Goal: Task Accomplishment & Management: Complete application form

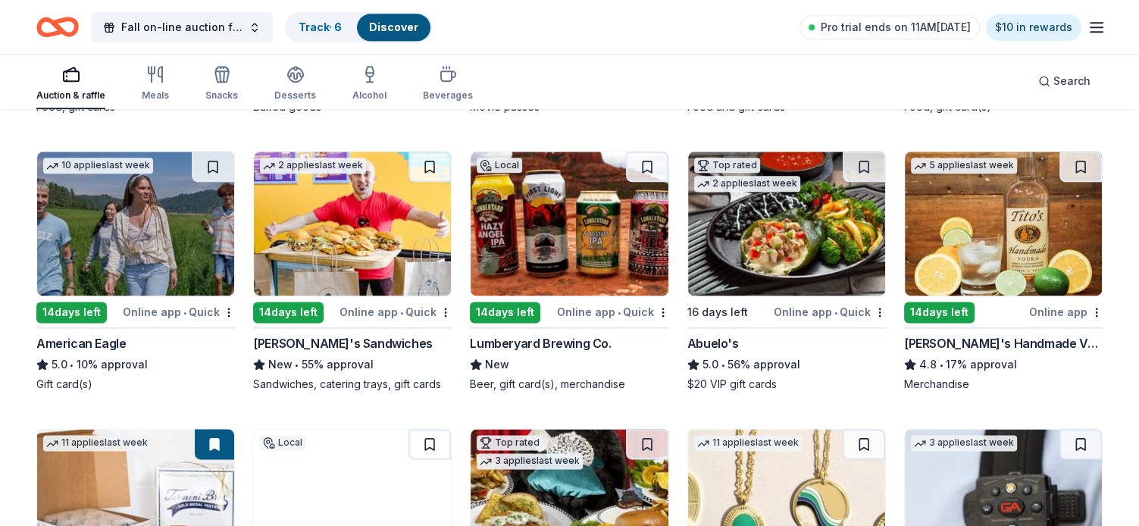
scroll to position [1870, 0]
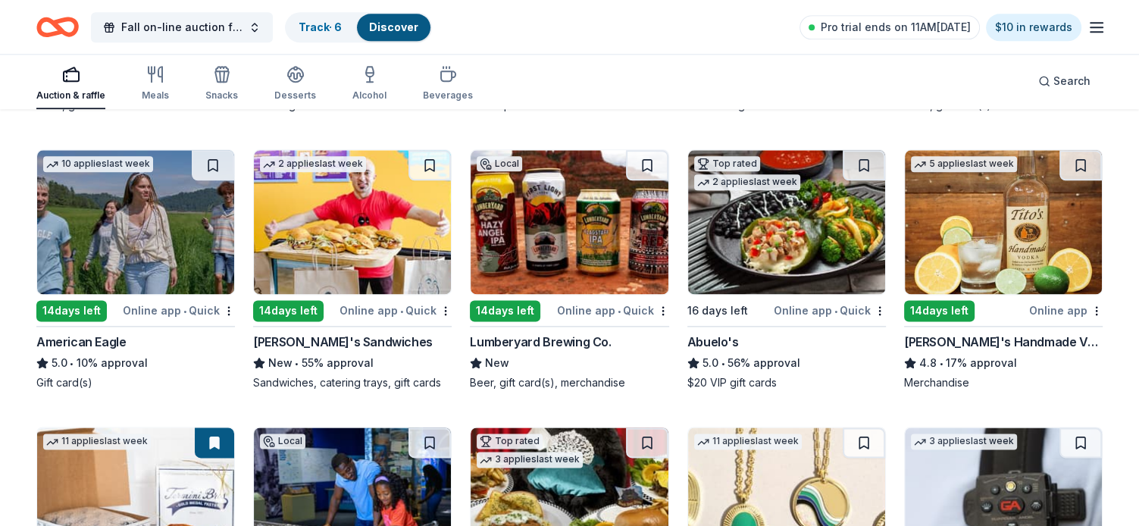
click at [580, 258] on img at bounding box center [569, 222] width 197 height 144
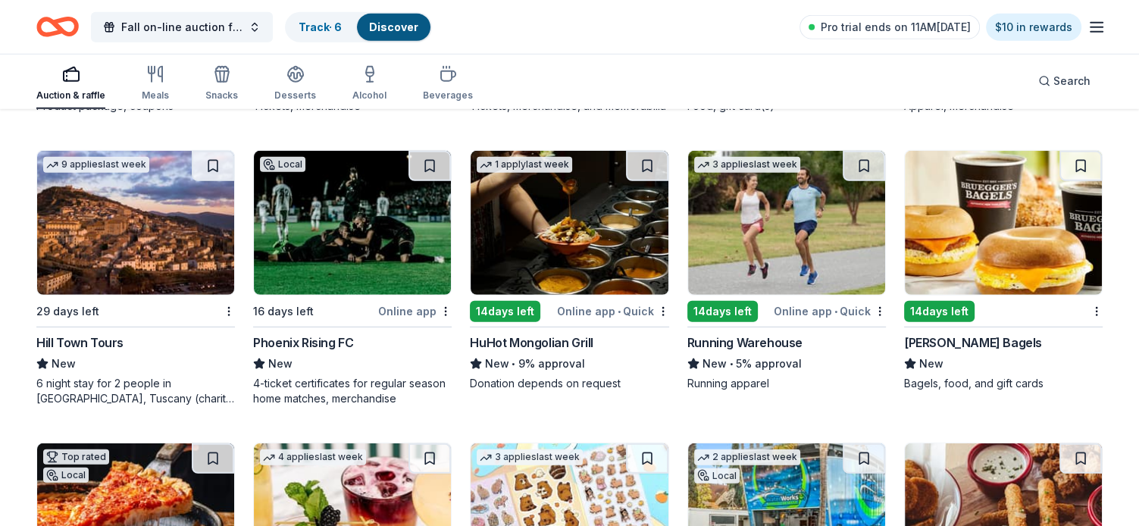
scroll to position [4448, 0]
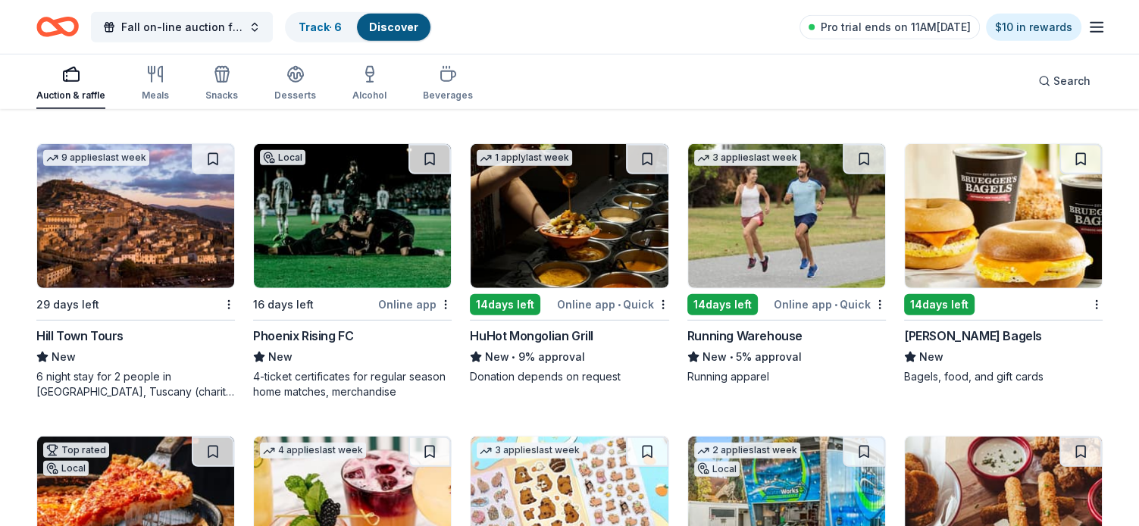
click at [346, 240] on img at bounding box center [352, 216] width 197 height 144
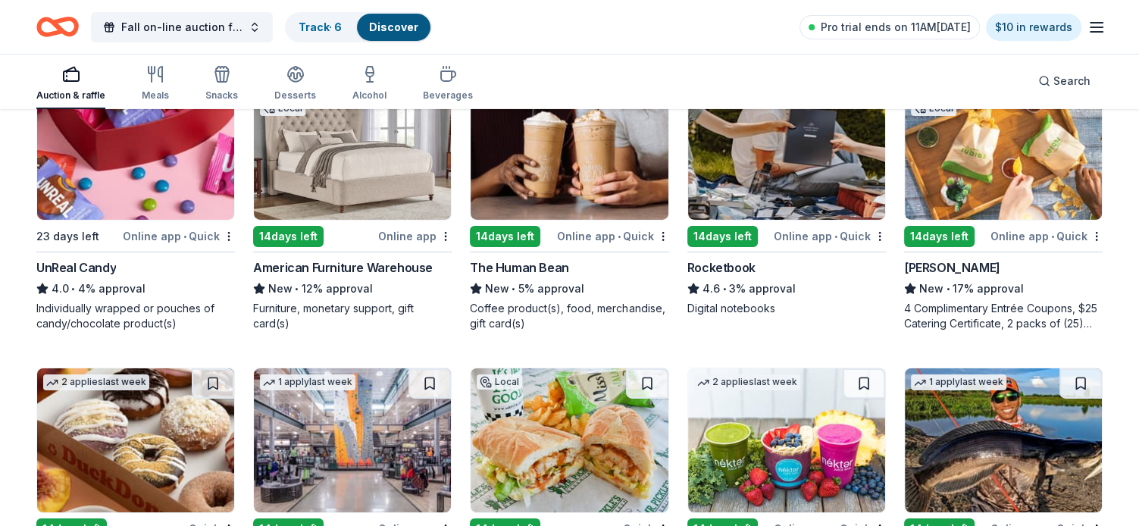
scroll to position [5027, 0]
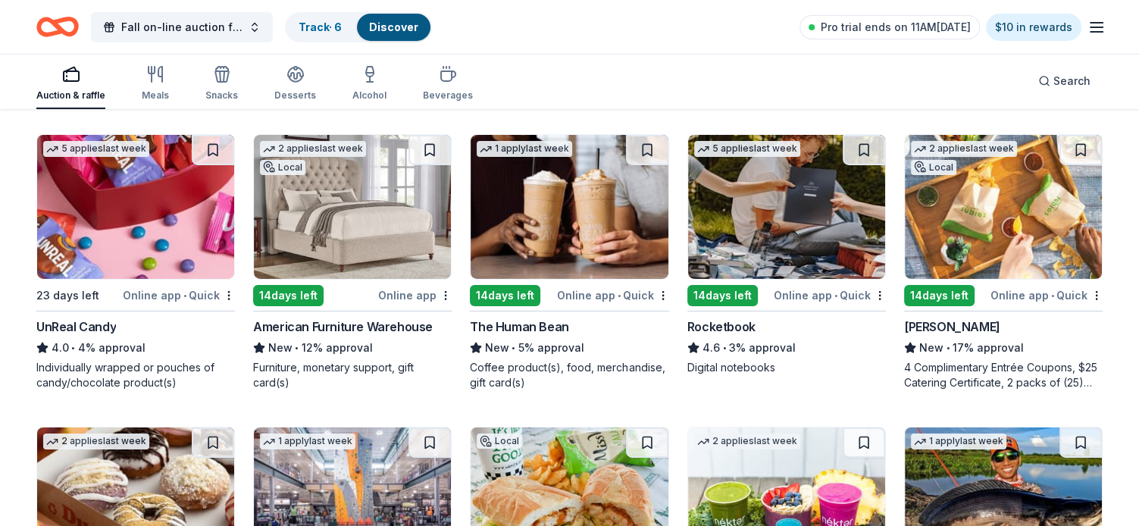
click at [791, 239] on img at bounding box center [786, 207] width 197 height 144
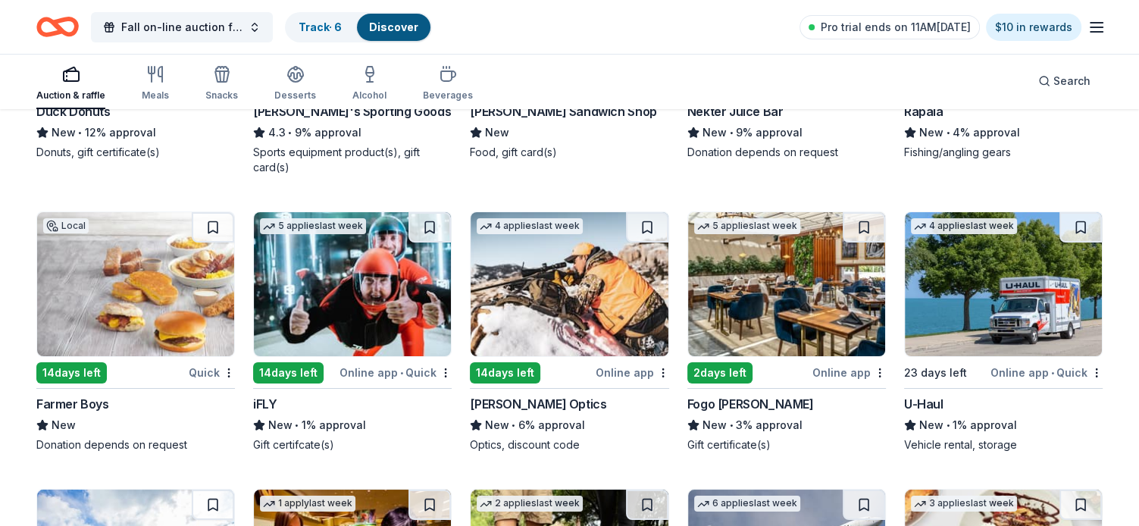
scroll to position [5517, 0]
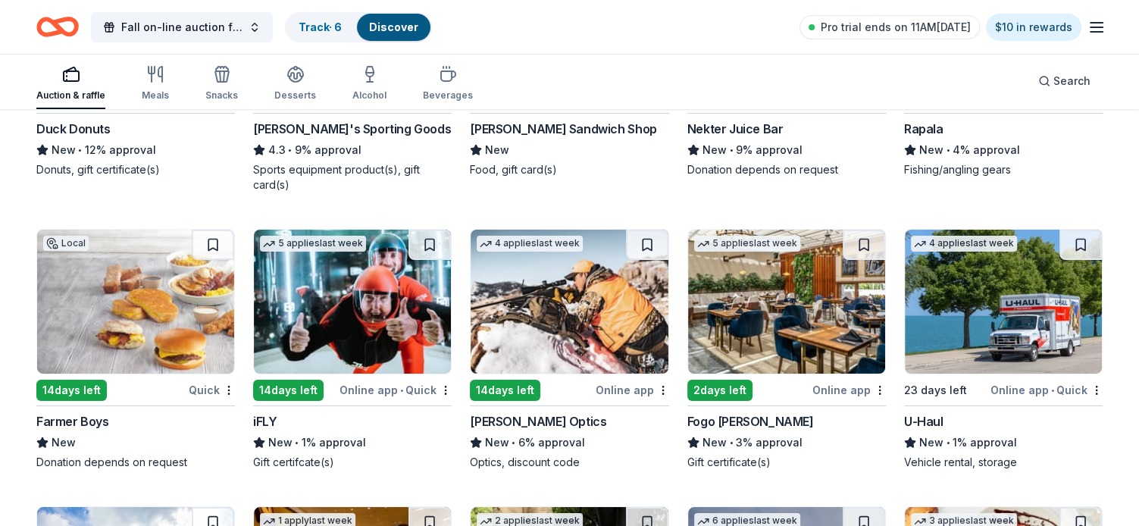
click at [108, 299] on img at bounding box center [135, 302] width 197 height 144
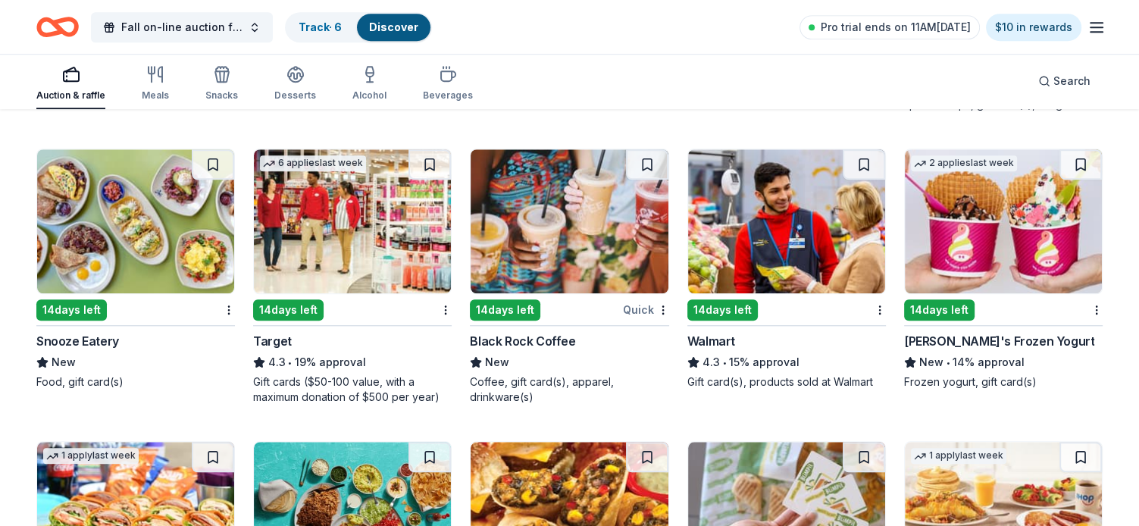
scroll to position [6943, 0]
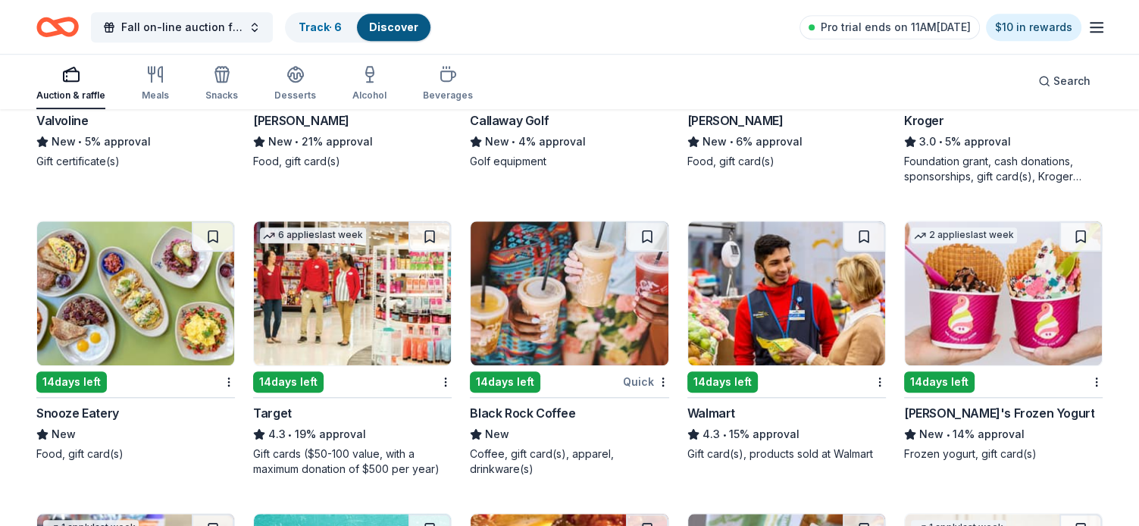
click at [990, 328] on img at bounding box center [1003, 293] width 197 height 144
click at [128, 305] on img at bounding box center [135, 293] width 197 height 144
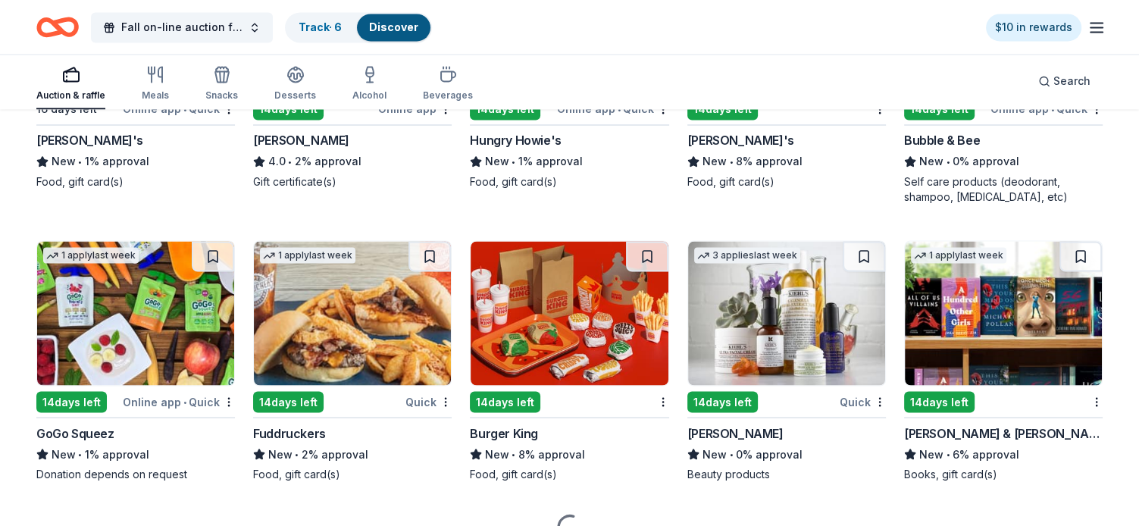
scroll to position [8386, 0]
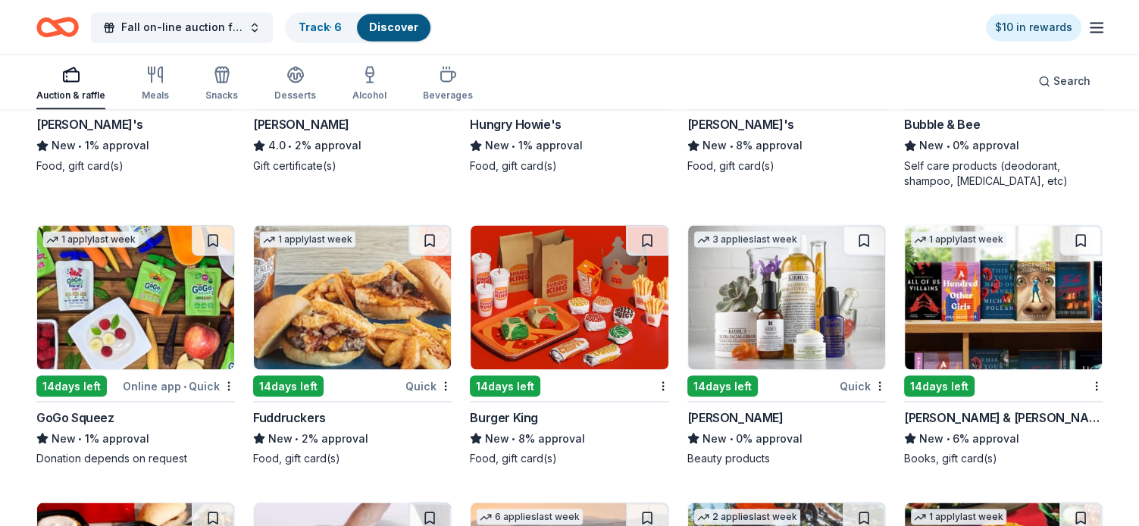
click at [776, 301] on img at bounding box center [786, 297] width 197 height 144
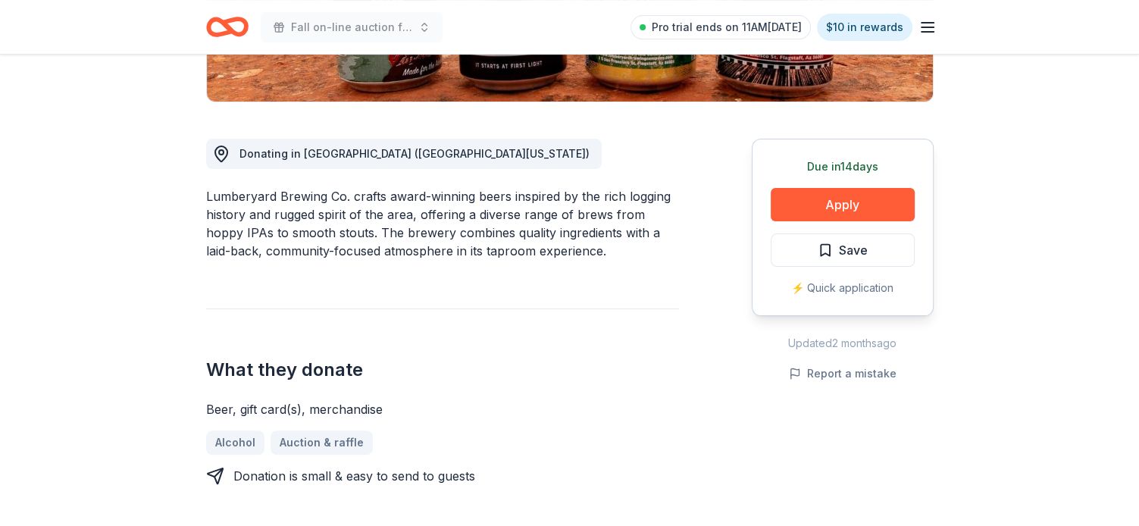
scroll to position [365, 0]
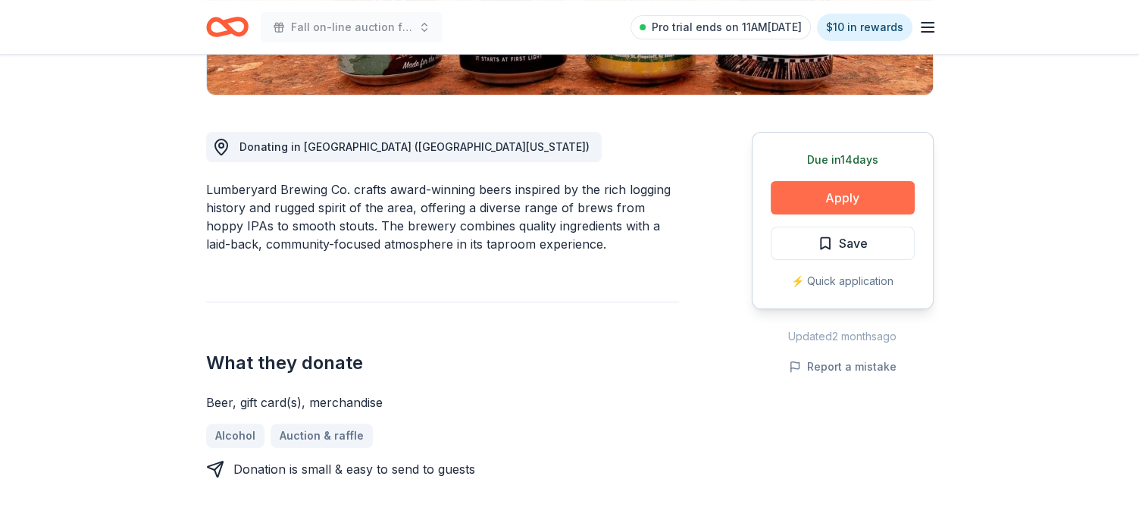
click at [844, 195] on button "Apply" at bounding box center [843, 197] width 144 height 33
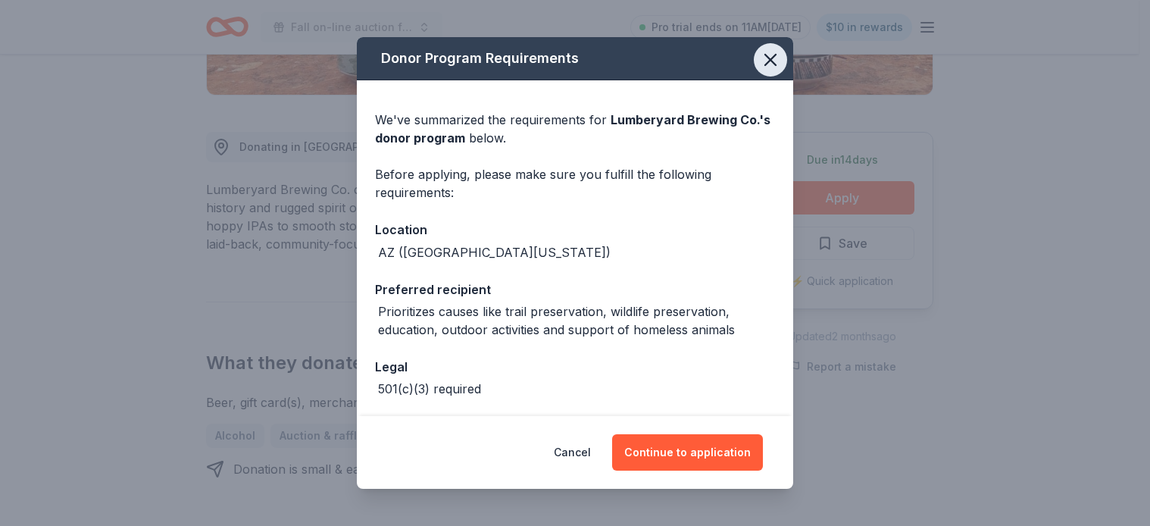
click at [760, 65] on icon "button" at bounding box center [770, 59] width 21 height 21
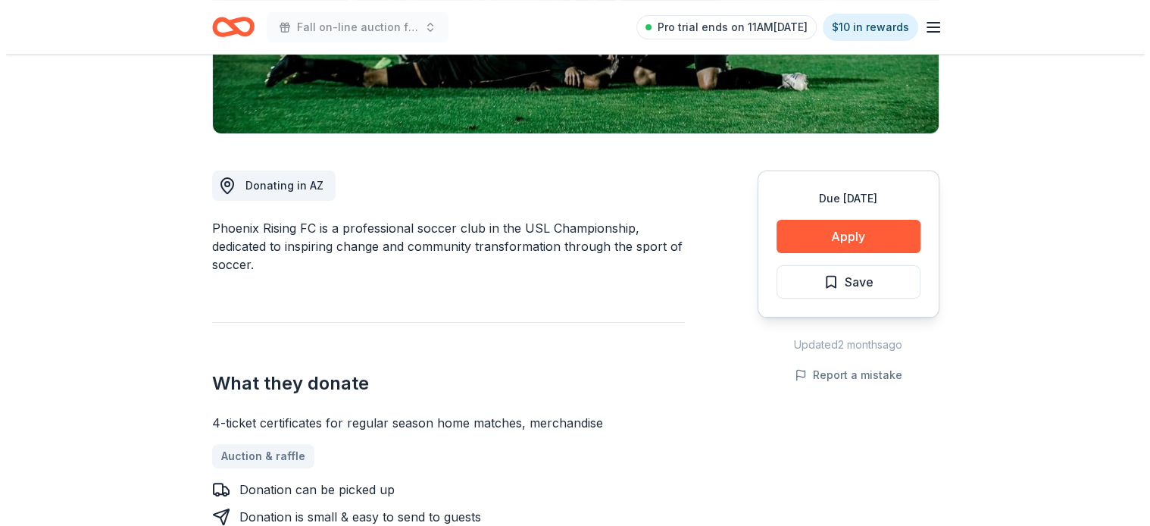
scroll to position [331, 0]
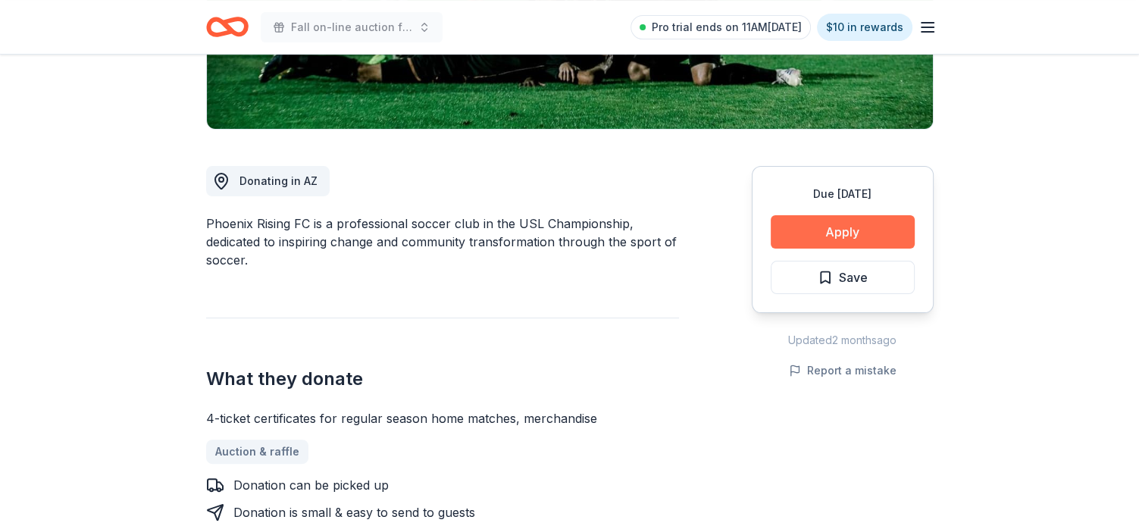
click at [832, 227] on button "Apply" at bounding box center [843, 231] width 144 height 33
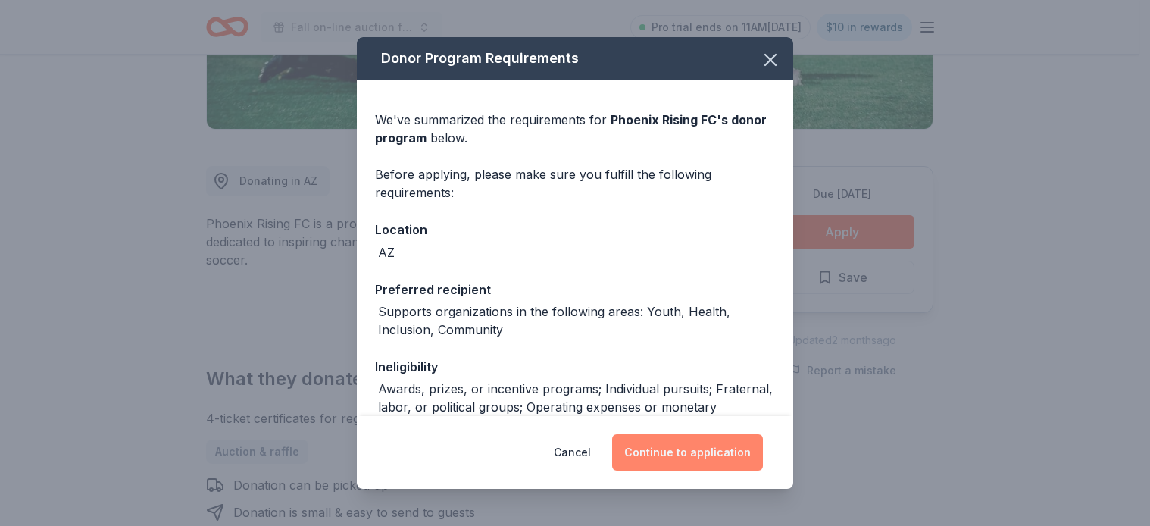
click at [709, 450] on button "Continue to application" at bounding box center [687, 452] width 151 height 36
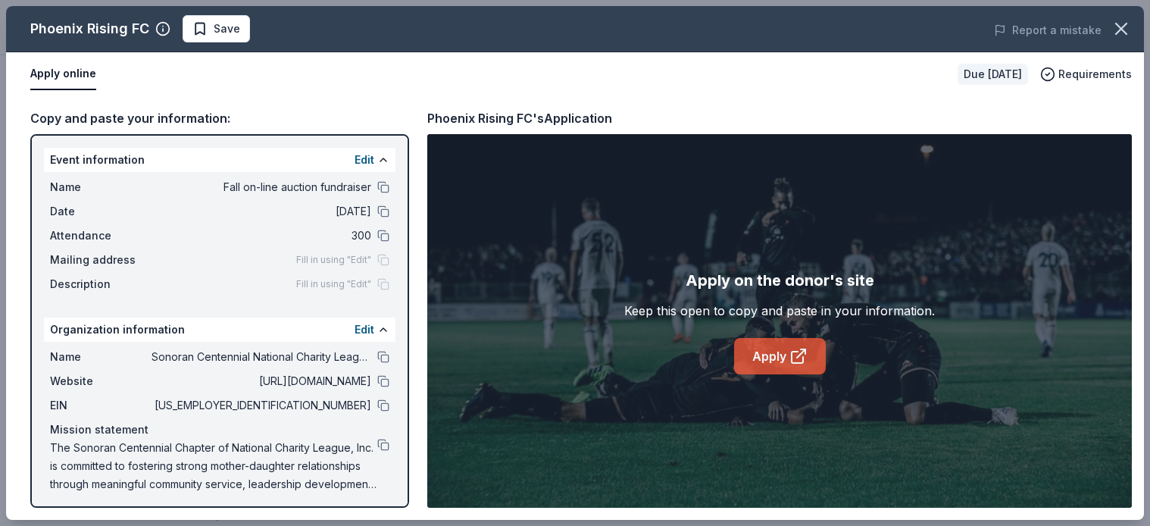
click at [781, 352] on link "Apply" at bounding box center [780, 356] width 92 height 36
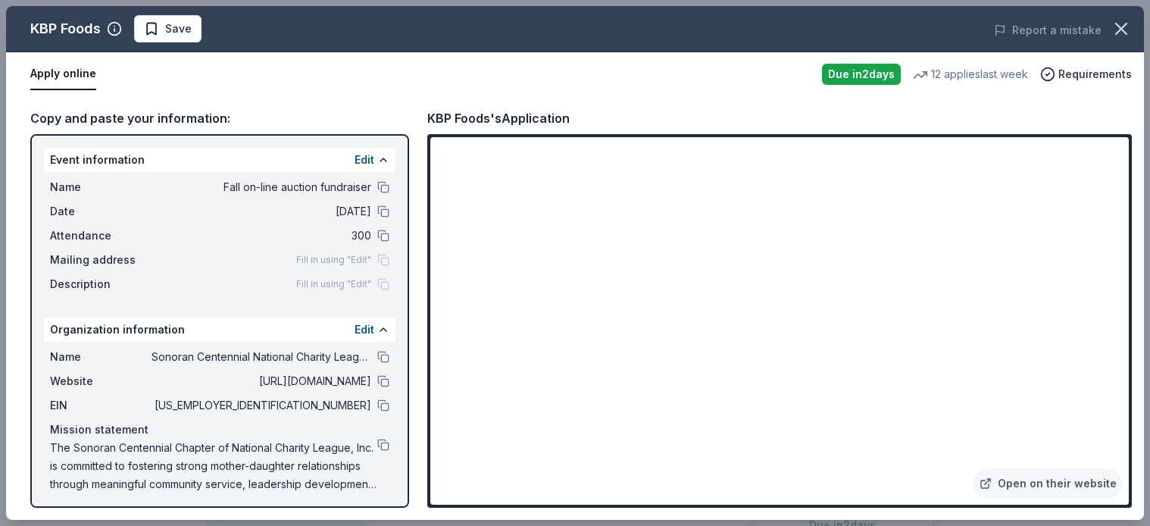
scroll to position [1064, 0]
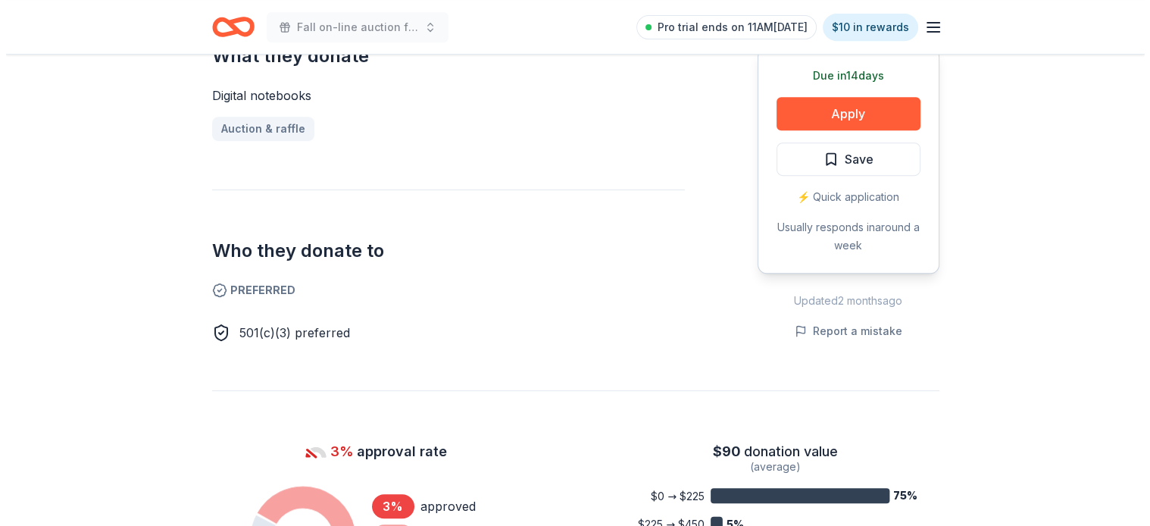
scroll to position [678, 0]
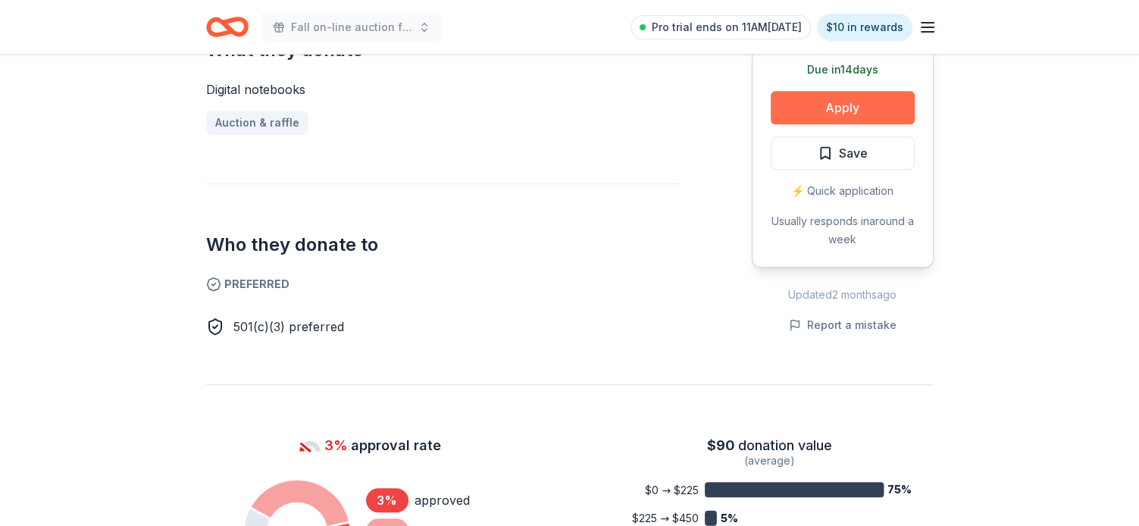
click at [853, 101] on button "Apply" at bounding box center [843, 107] width 144 height 33
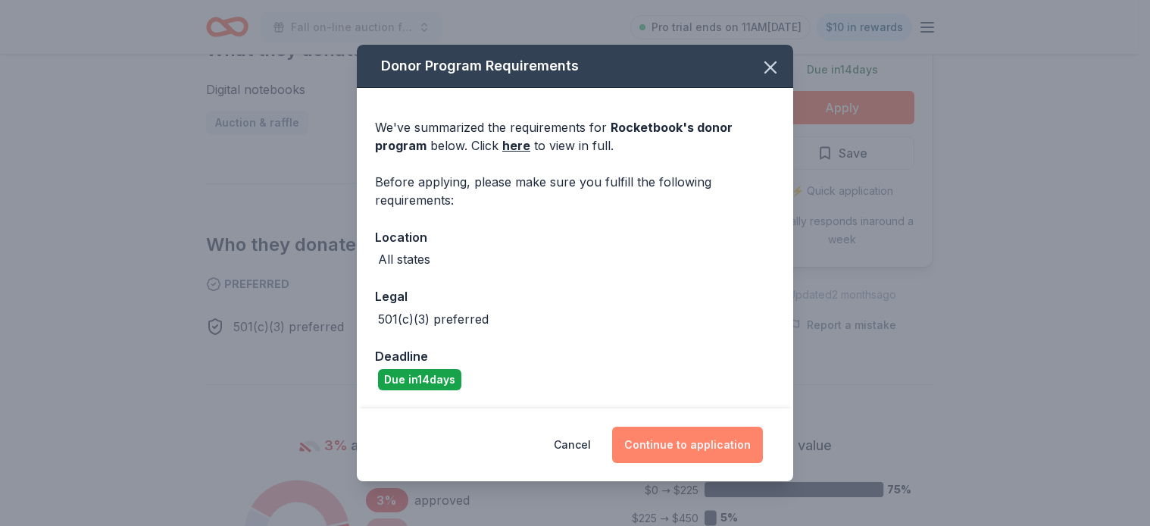
click at [690, 449] on button "Continue to application" at bounding box center [687, 445] width 151 height 36
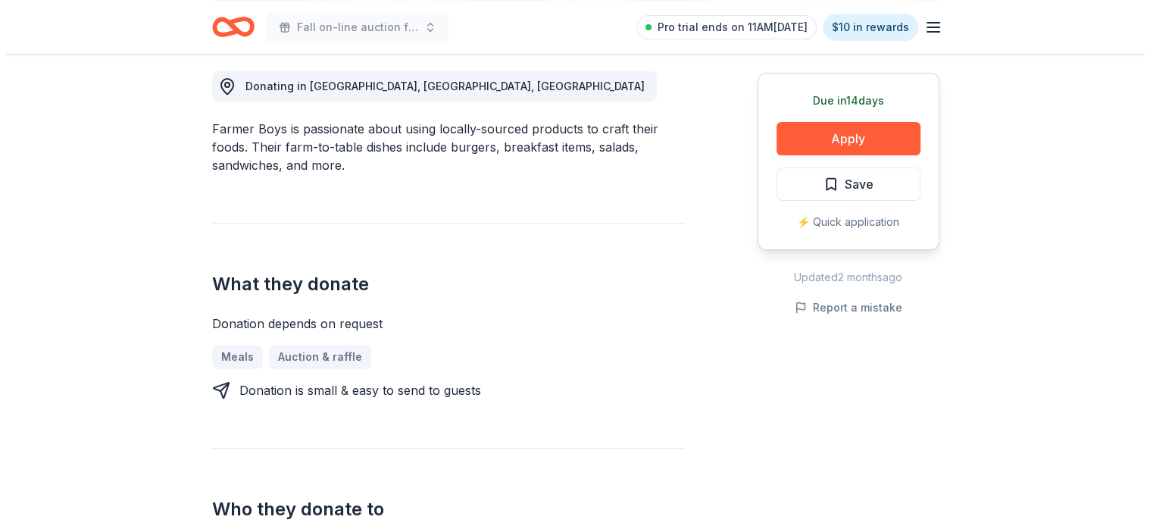
scroll to position [423, 0]
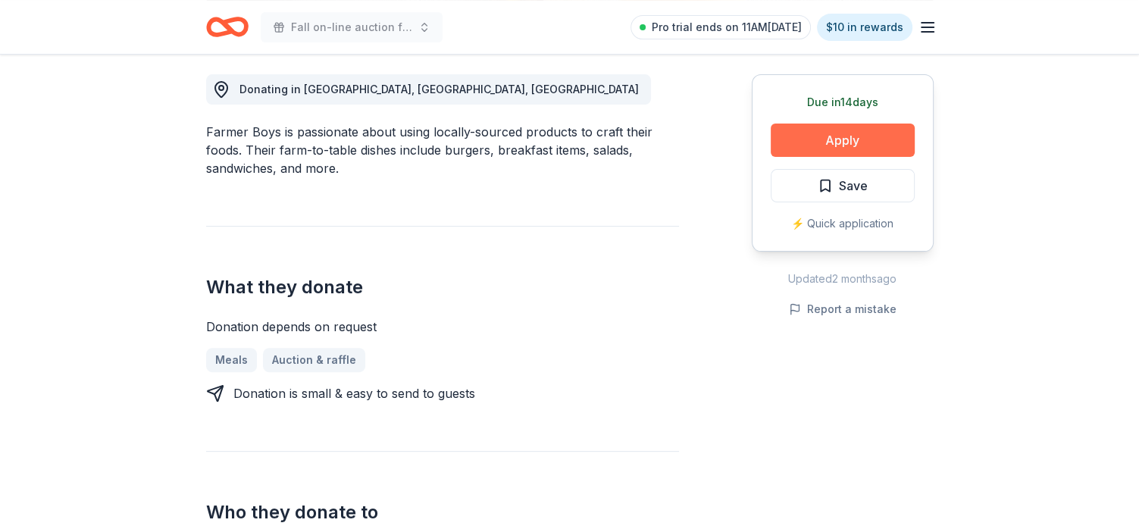
click at [844, 139] on button "Apply" at bounding box center [843, 140] width 144 height 33
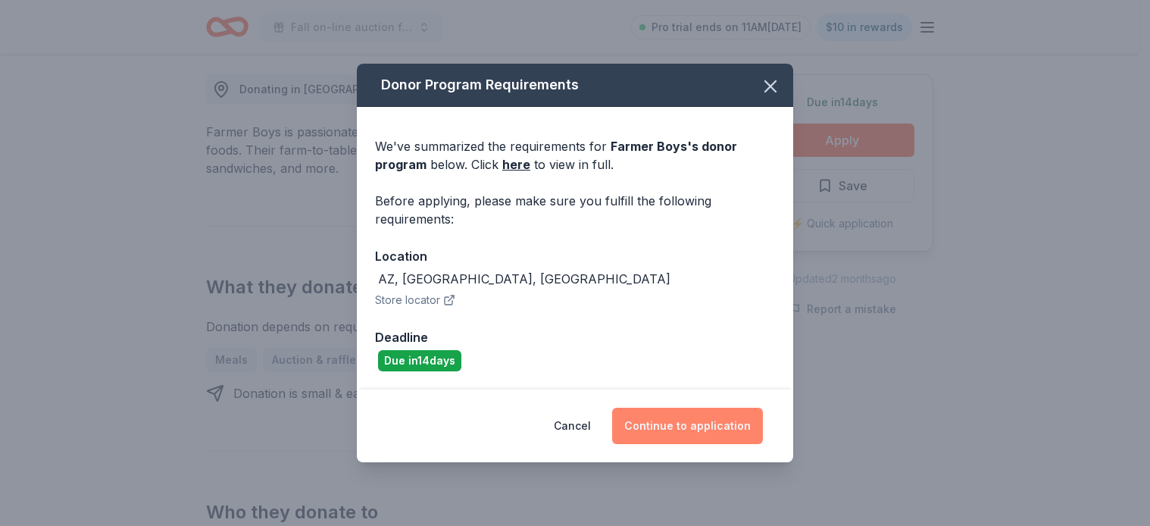
click at [691, 425] on button "Continue to application" at bounding box center [687, 426] width 151 height 36
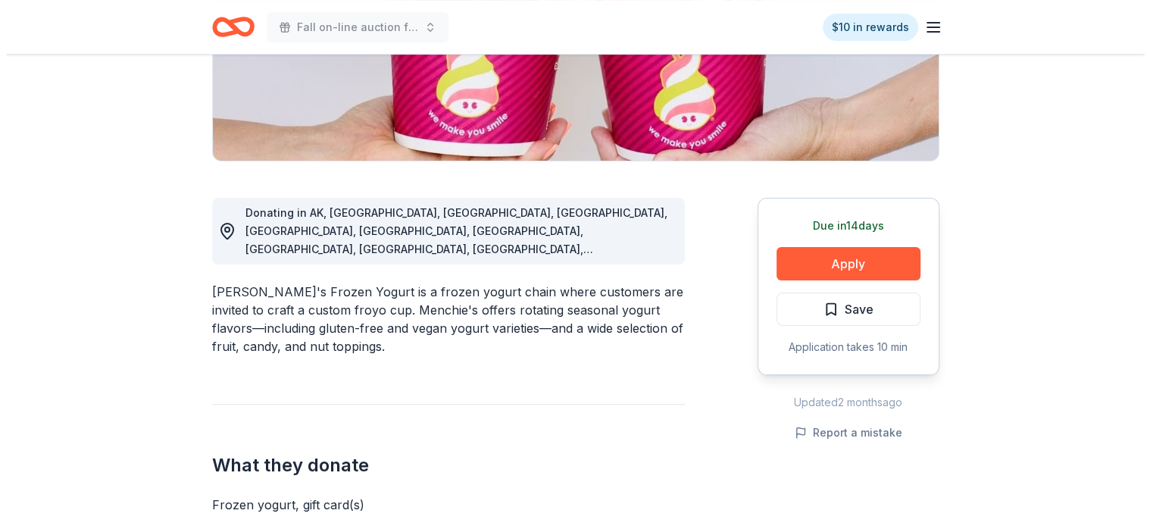
scroll to position [305, 0]
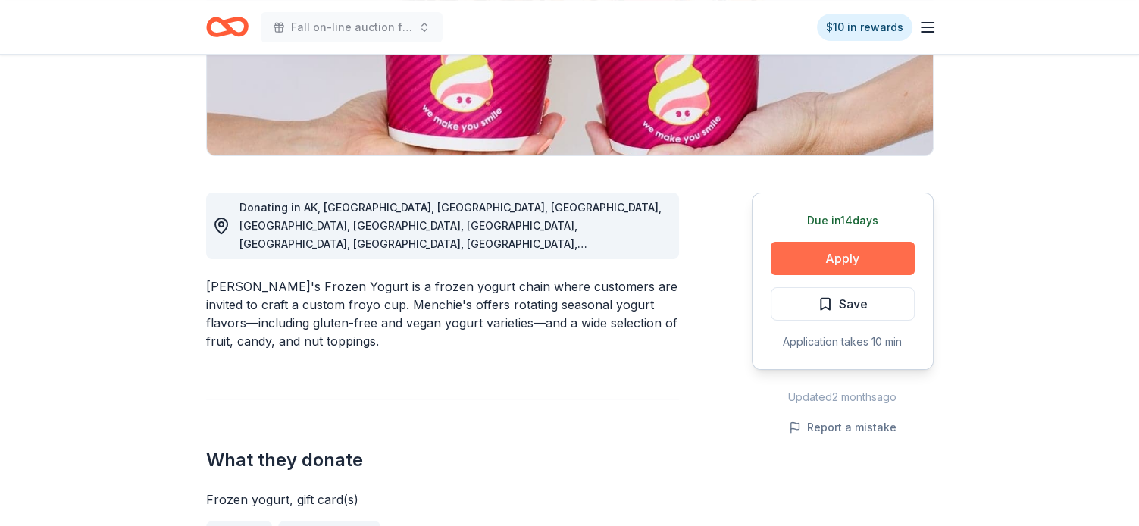
click at [853, 249] on button "Apply" at bounding box center [843, 258] width 144 height 33
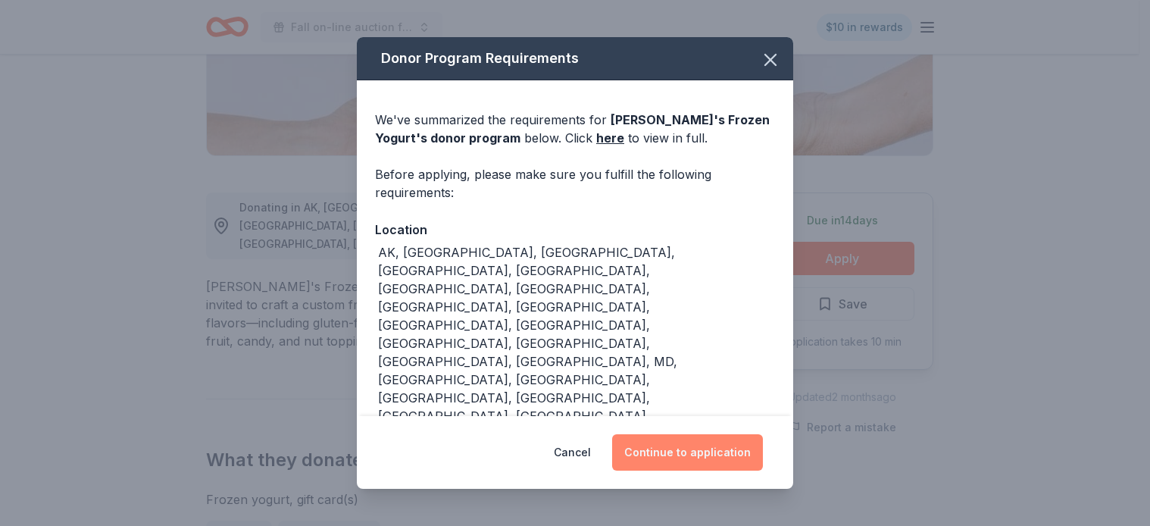
click at [699, 447] on button "Continue to application" at bounding box center [687, 452] width 151 height 36
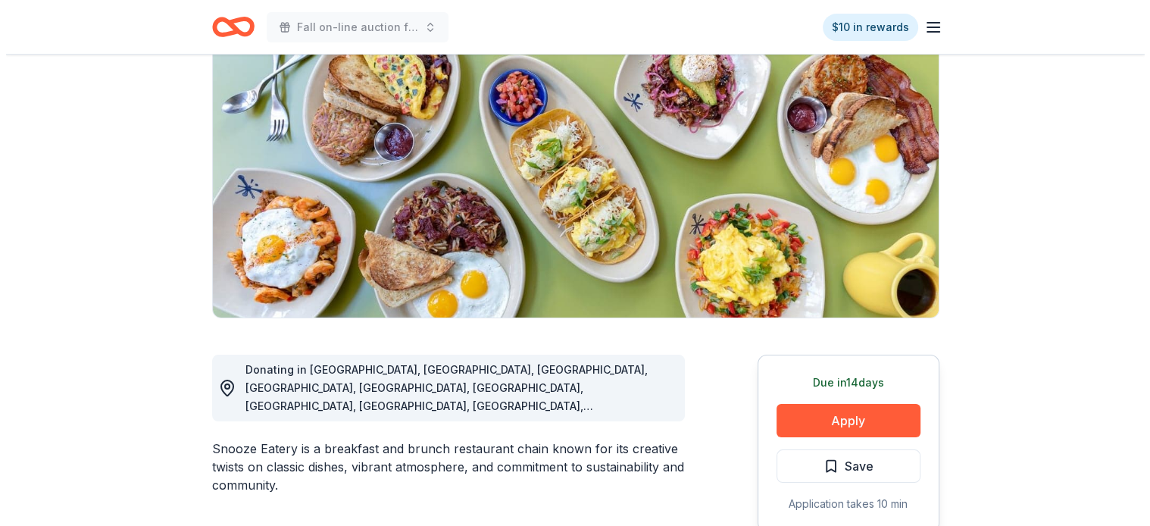
scroll to position [261, 0]
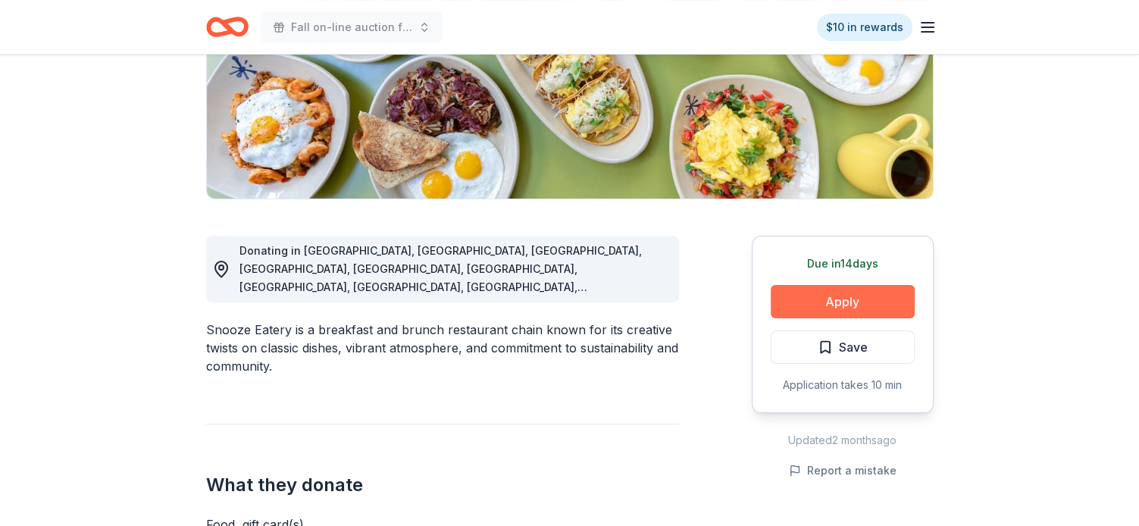
click at [825, 301] on button "Apply" at bounding box center [843, 301] width 144 height 33
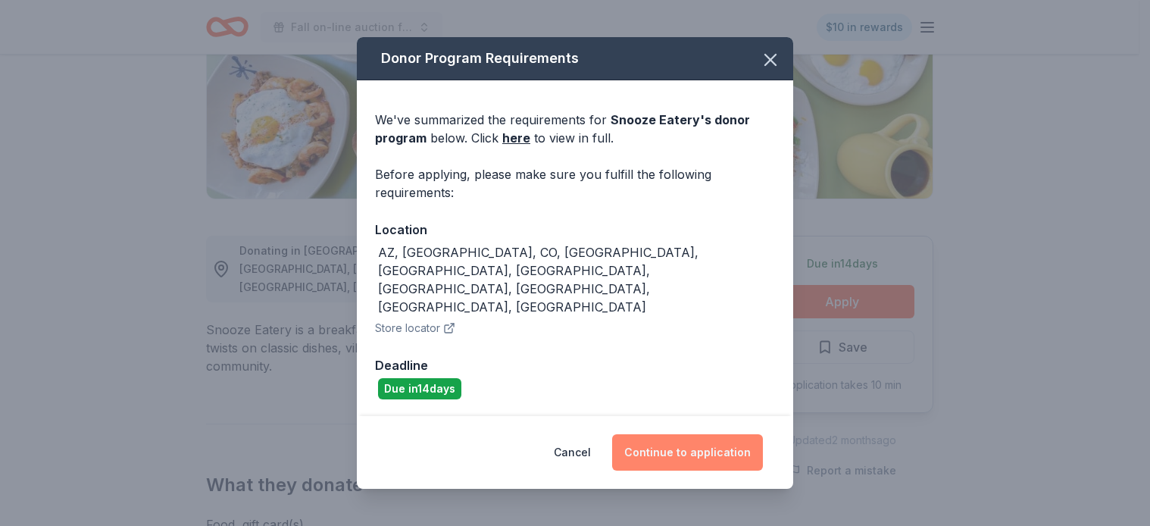
click at [680, 434] on button "Continue to application" at bounding box center [687, 452] width 151 height 36
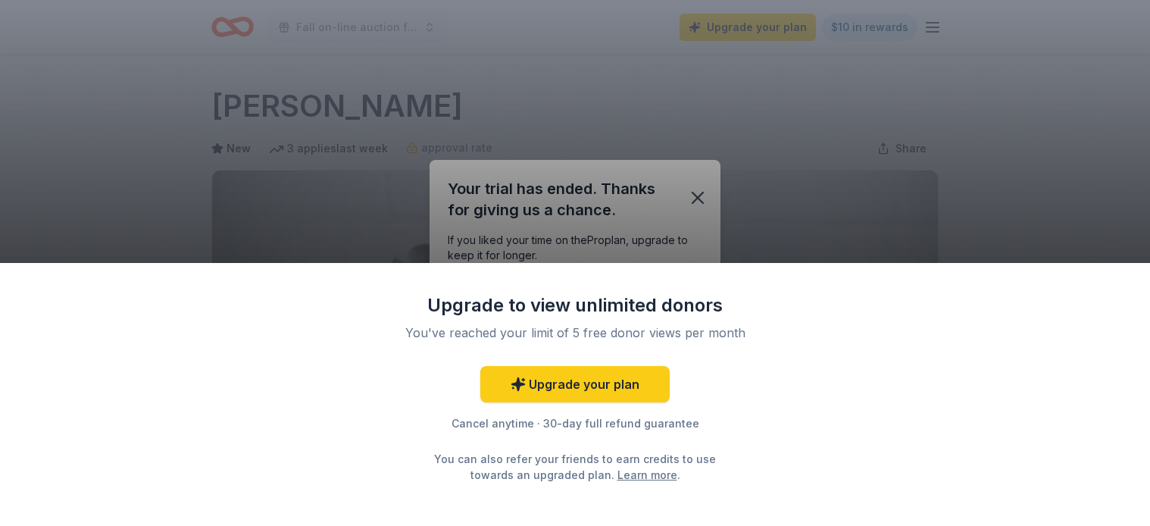
click at [701, 197] on div "Upgrade to view unlimited donors You've reached your limit of 5 free donor view…" at bounding box center [575, 263] width 1150 height 526
click at [317, 130] on div "Upgrade to view unlimited donors You've reached your limit of 5 free donor view…" at bounding box center [575, 263] width 1150 height 526
